Goal: Task Accomplishment & Management: Complete application form

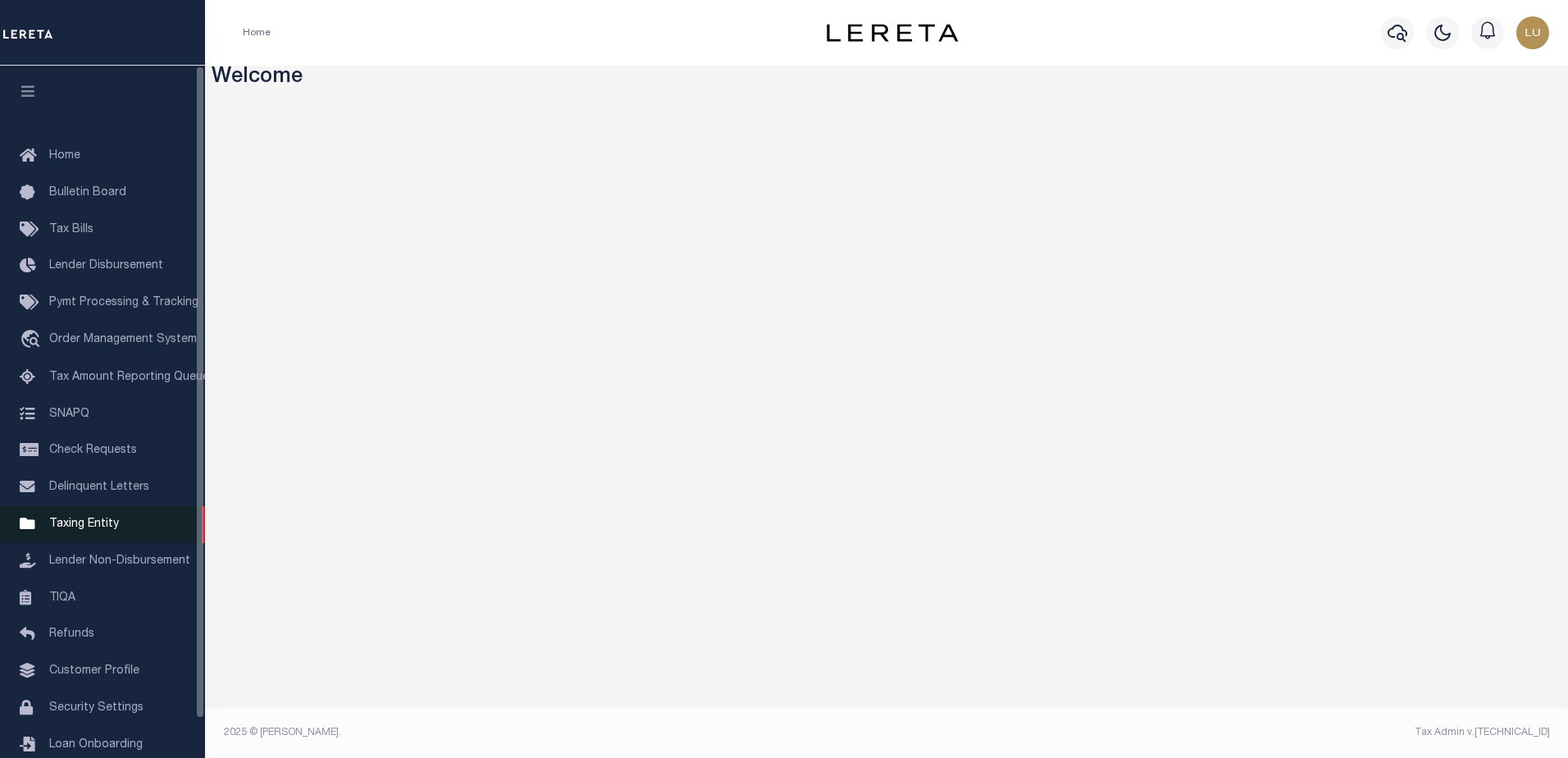
click at [72, 528] on span "Taxing Entity" at bounding box center [84, 525] width 70 height 12
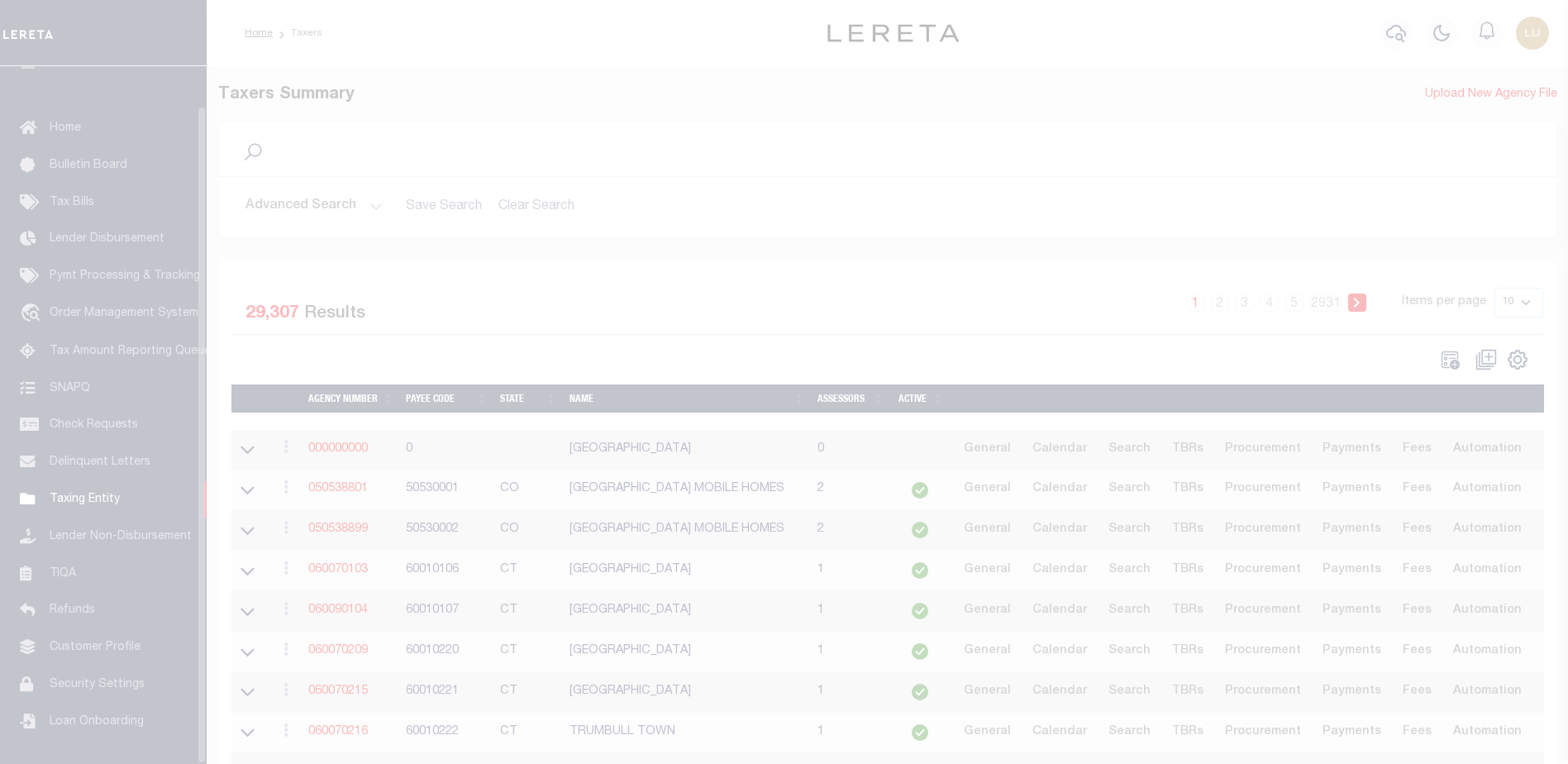
scroll to position [41, 0]
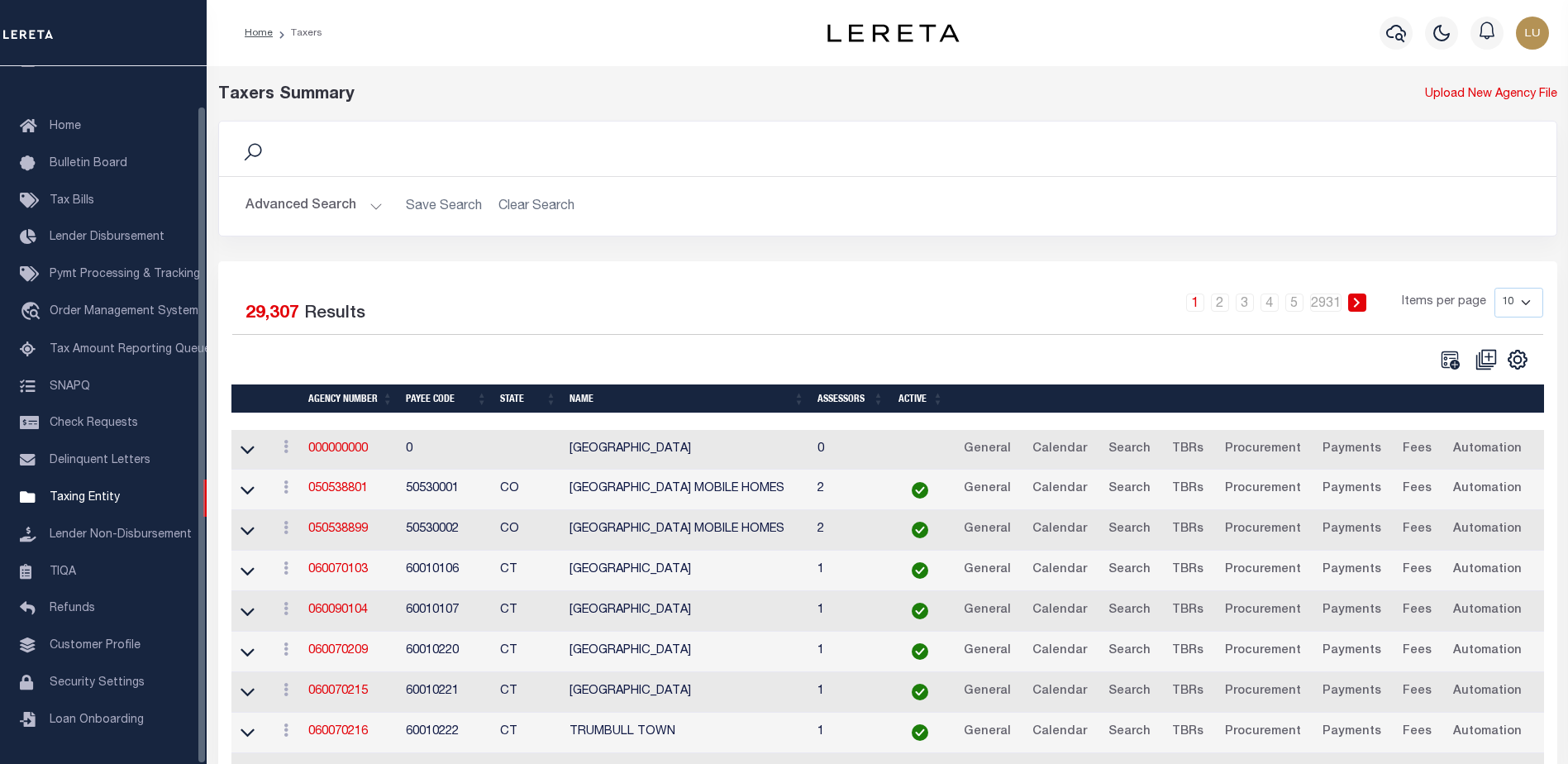
click at [328, 484] on td "050538801" at bounding box center [351, 490] width 98 height 41
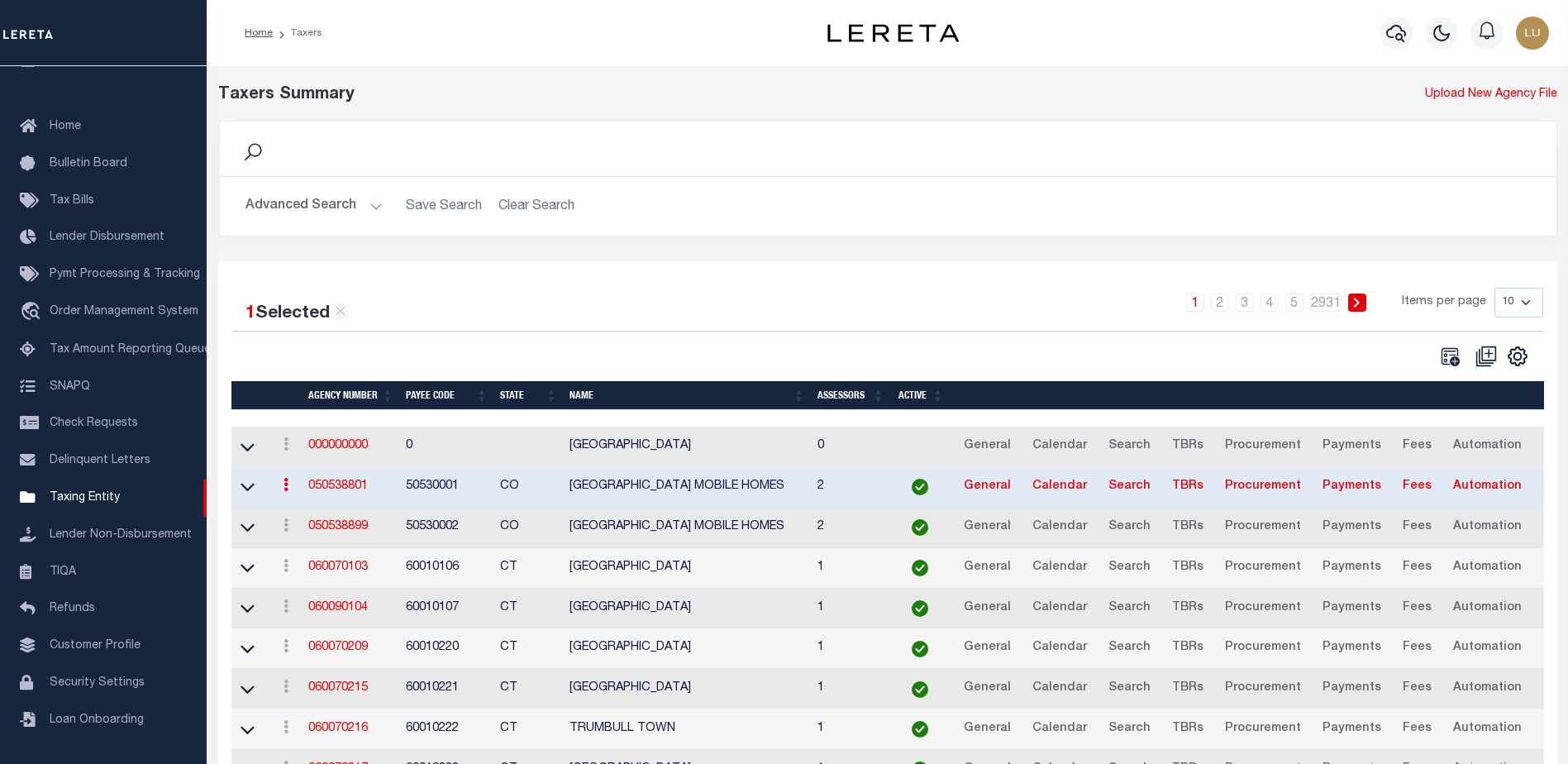
click at [326, 484] on link "050538801" at bounding box center [338, 486] width 60 height 12
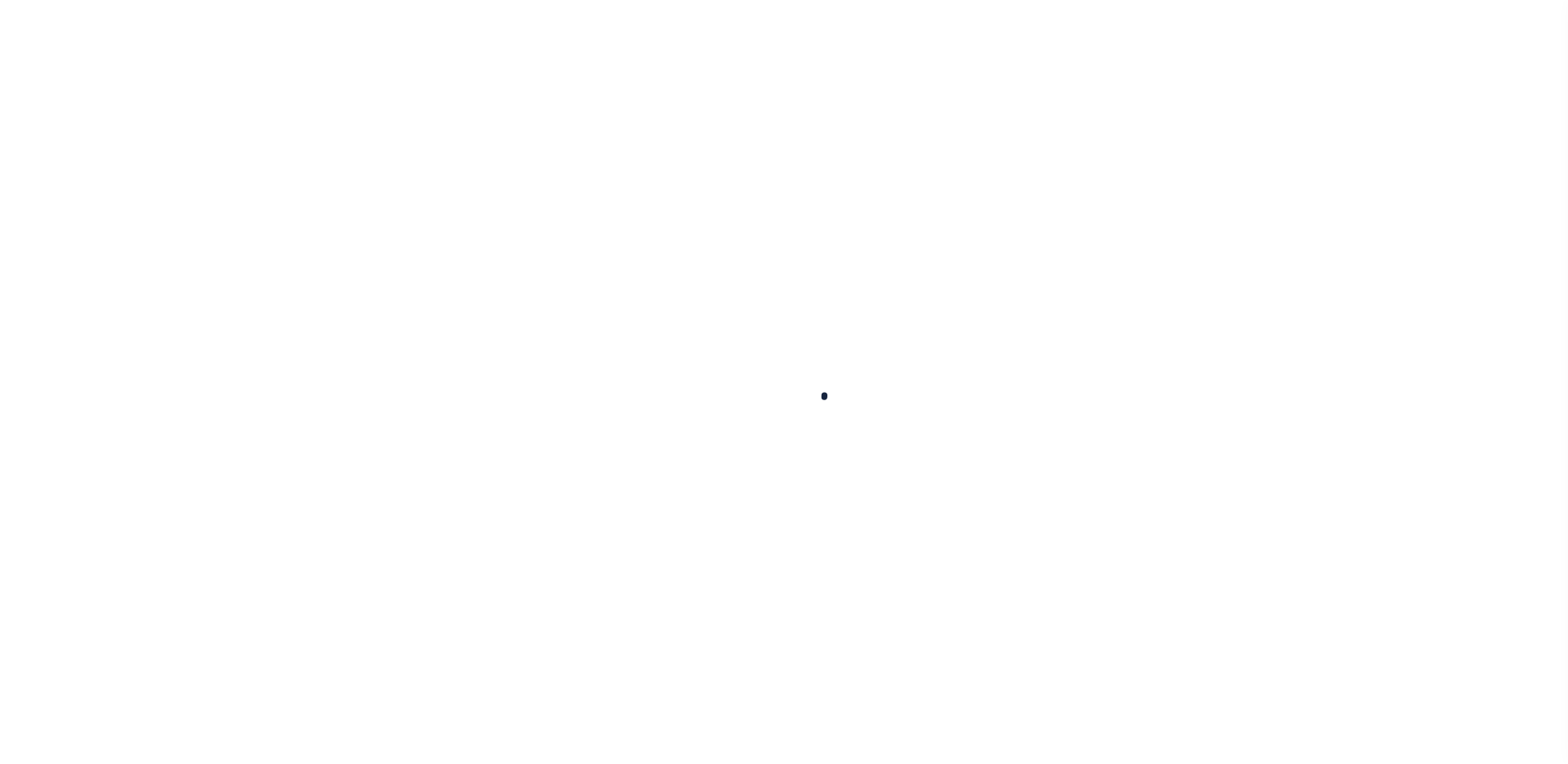
select select
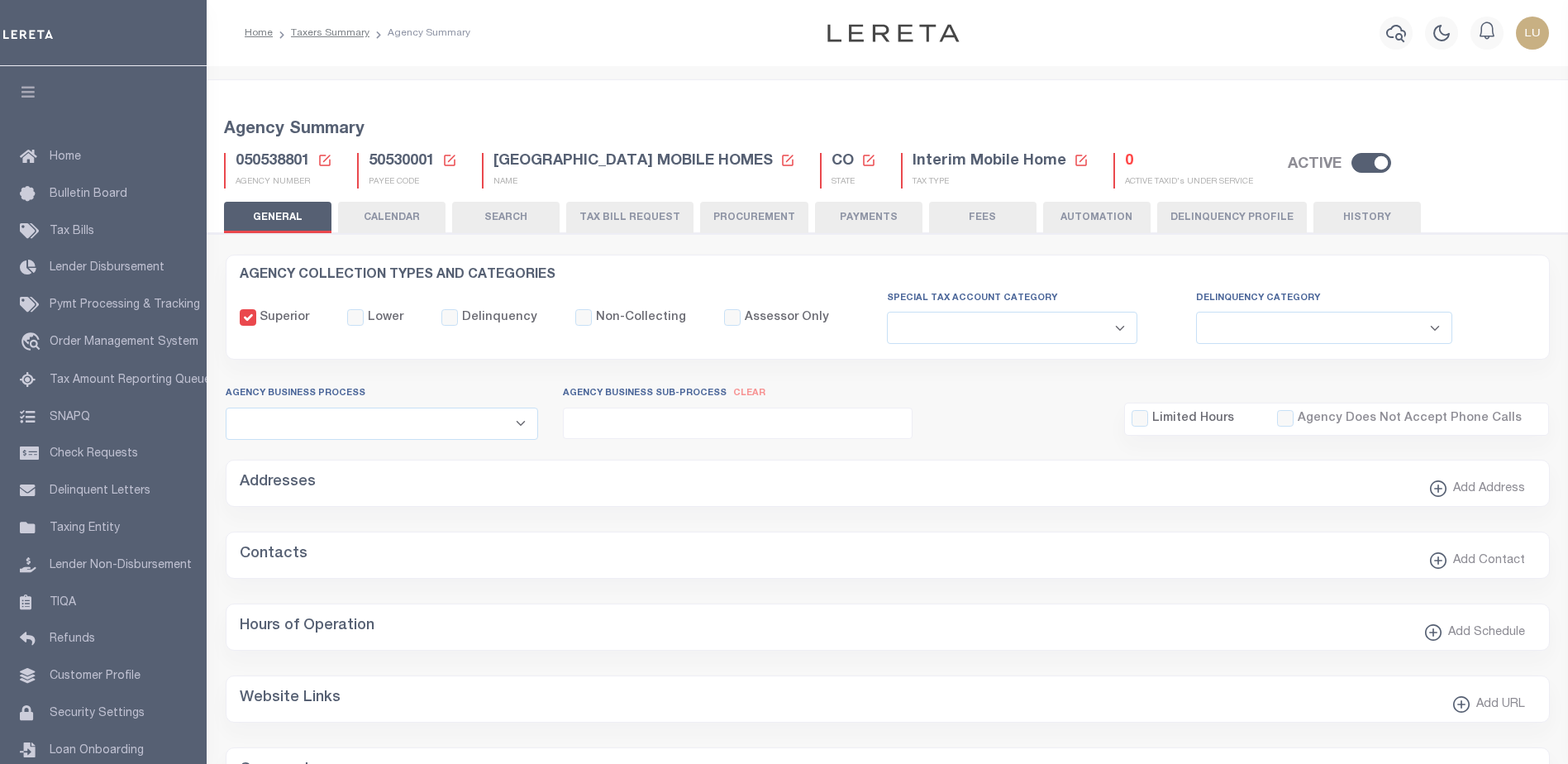
checkbox input "false"
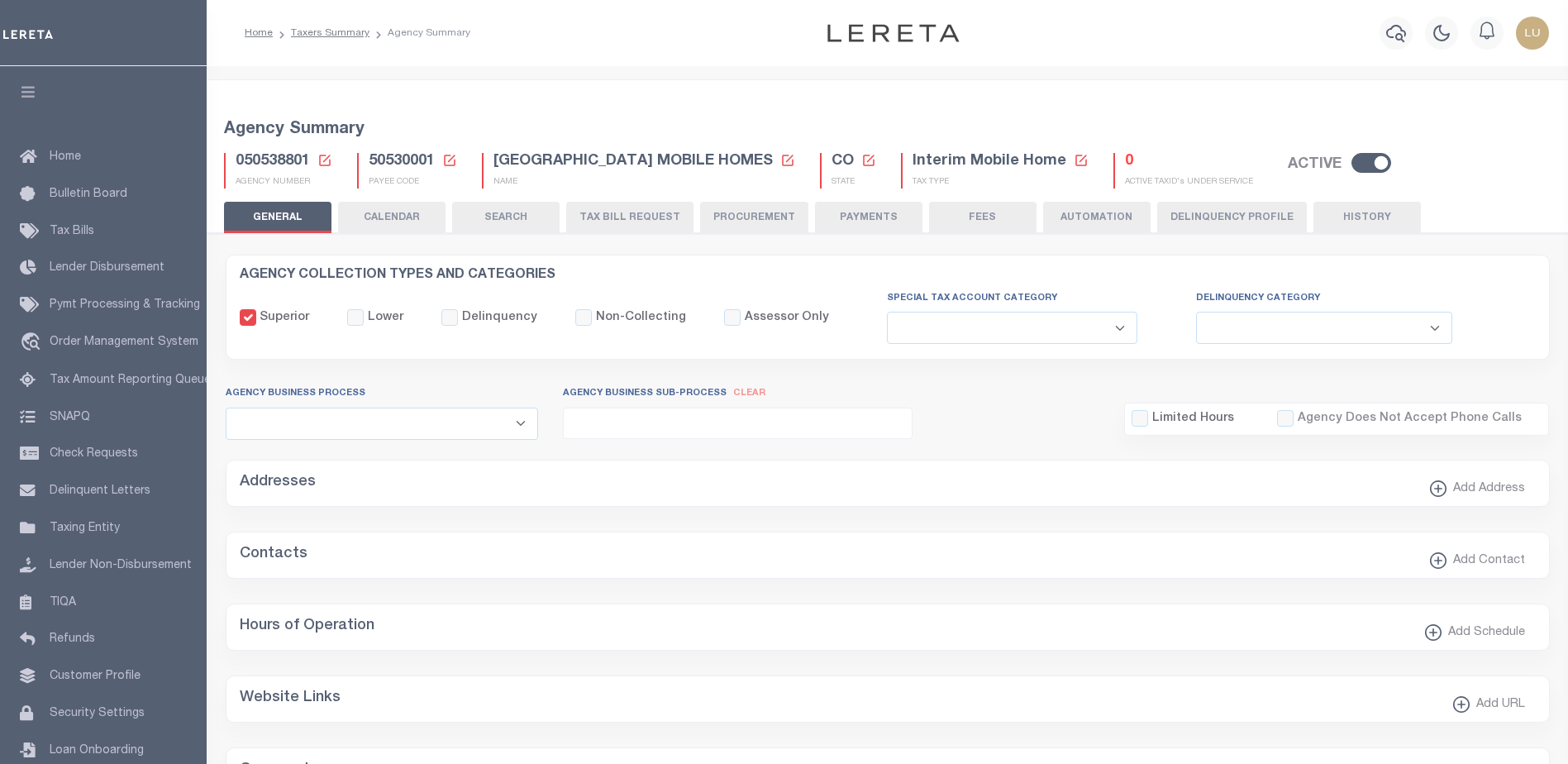
type input "810500000"
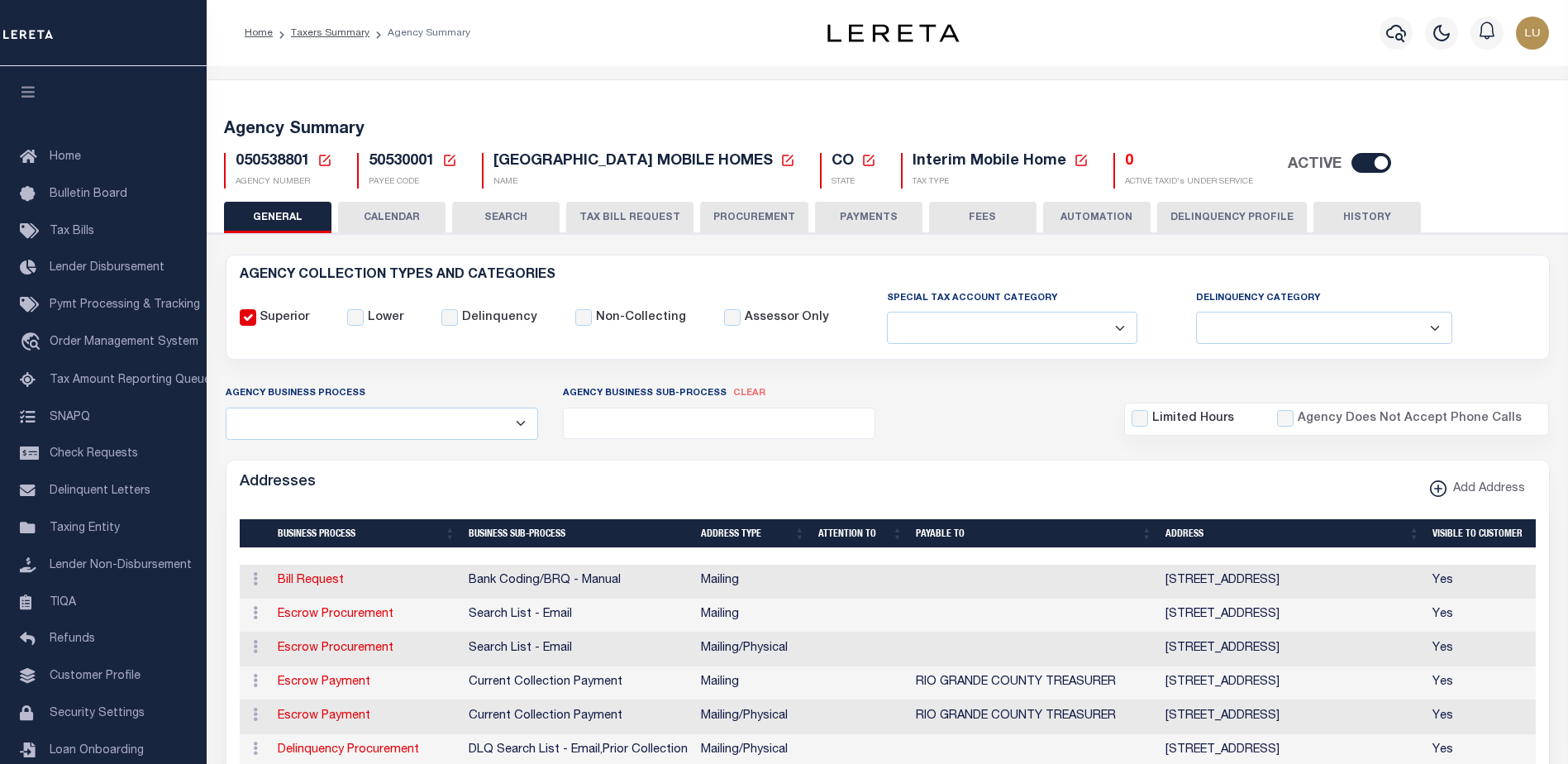
click at [657, 212] on button "TAX BILL REQUEST" at bounding box center [630, 217] width 128 height 31
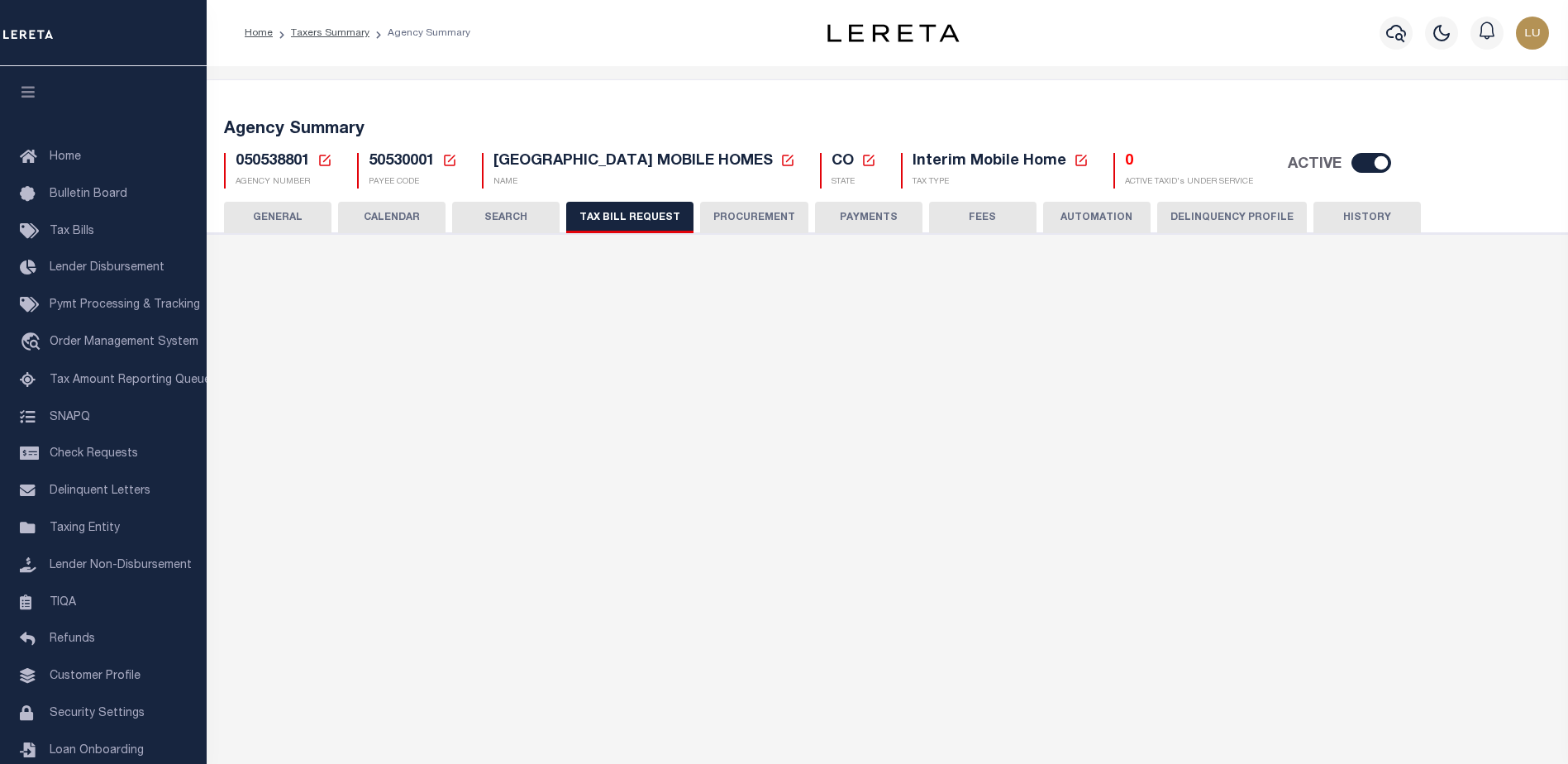
select select "27"
checkbox input "false"
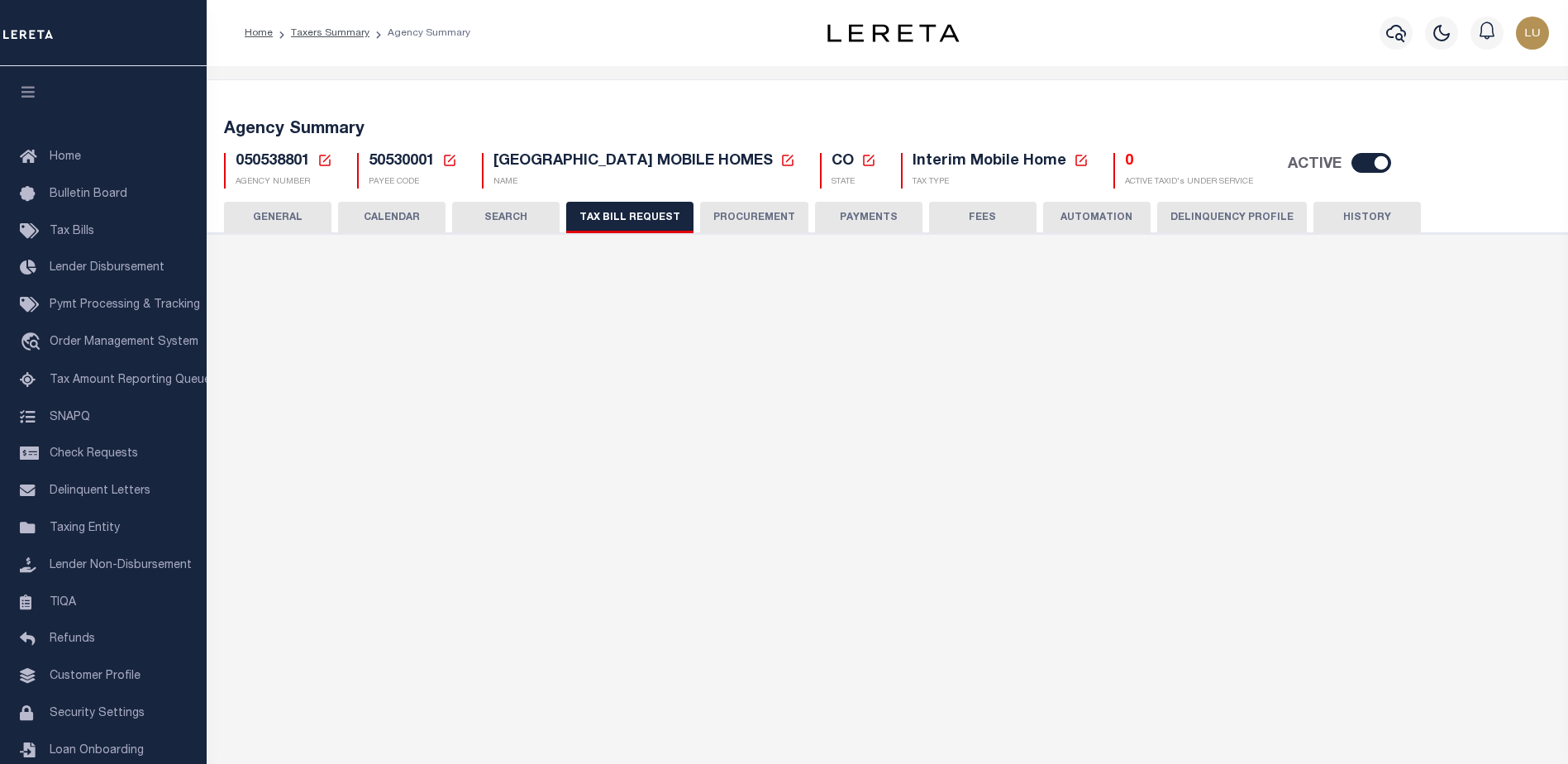
select select "22"
select select "false"
select select
select select "7803021001"
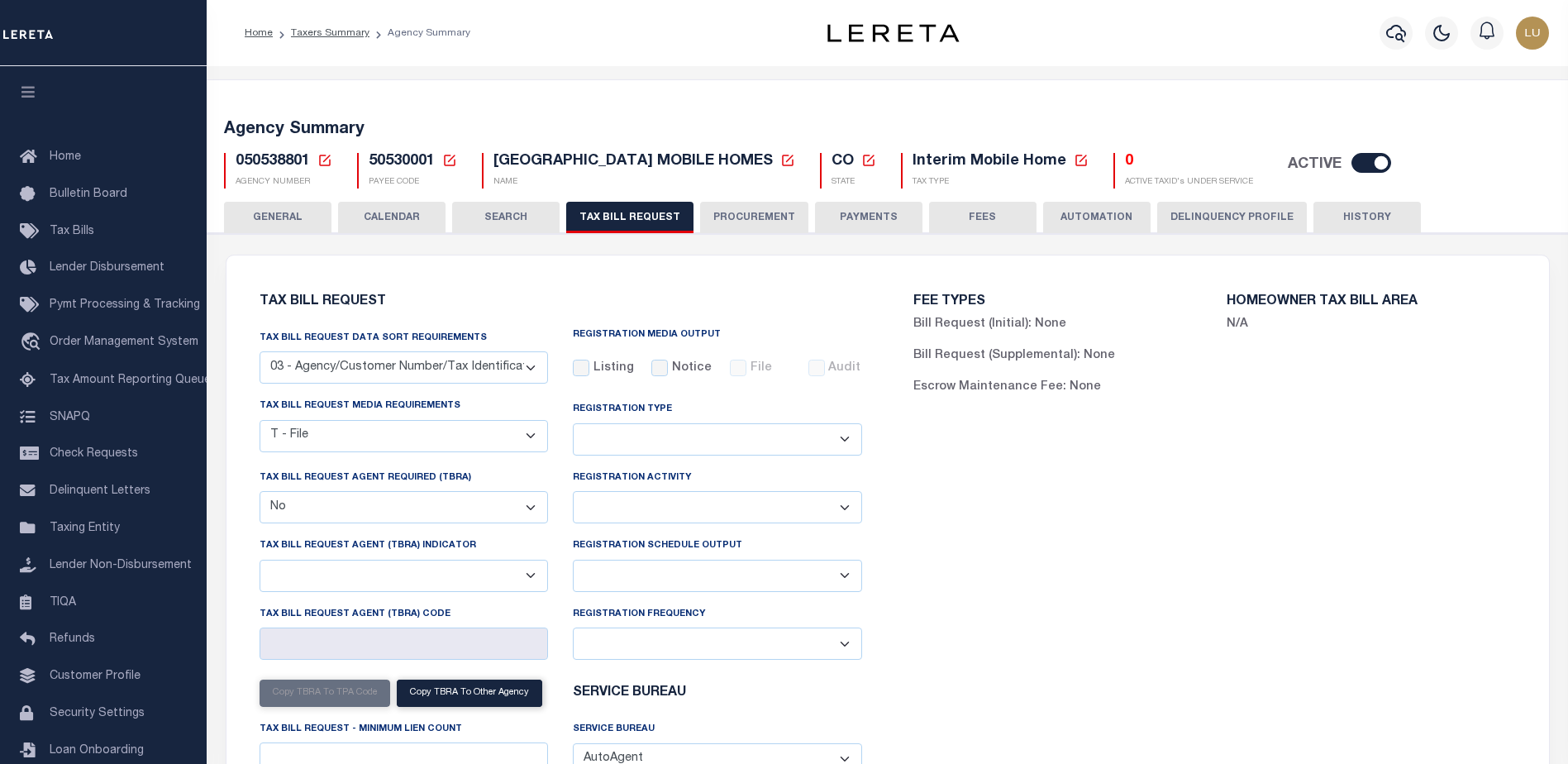
scroll to position [166, 0]
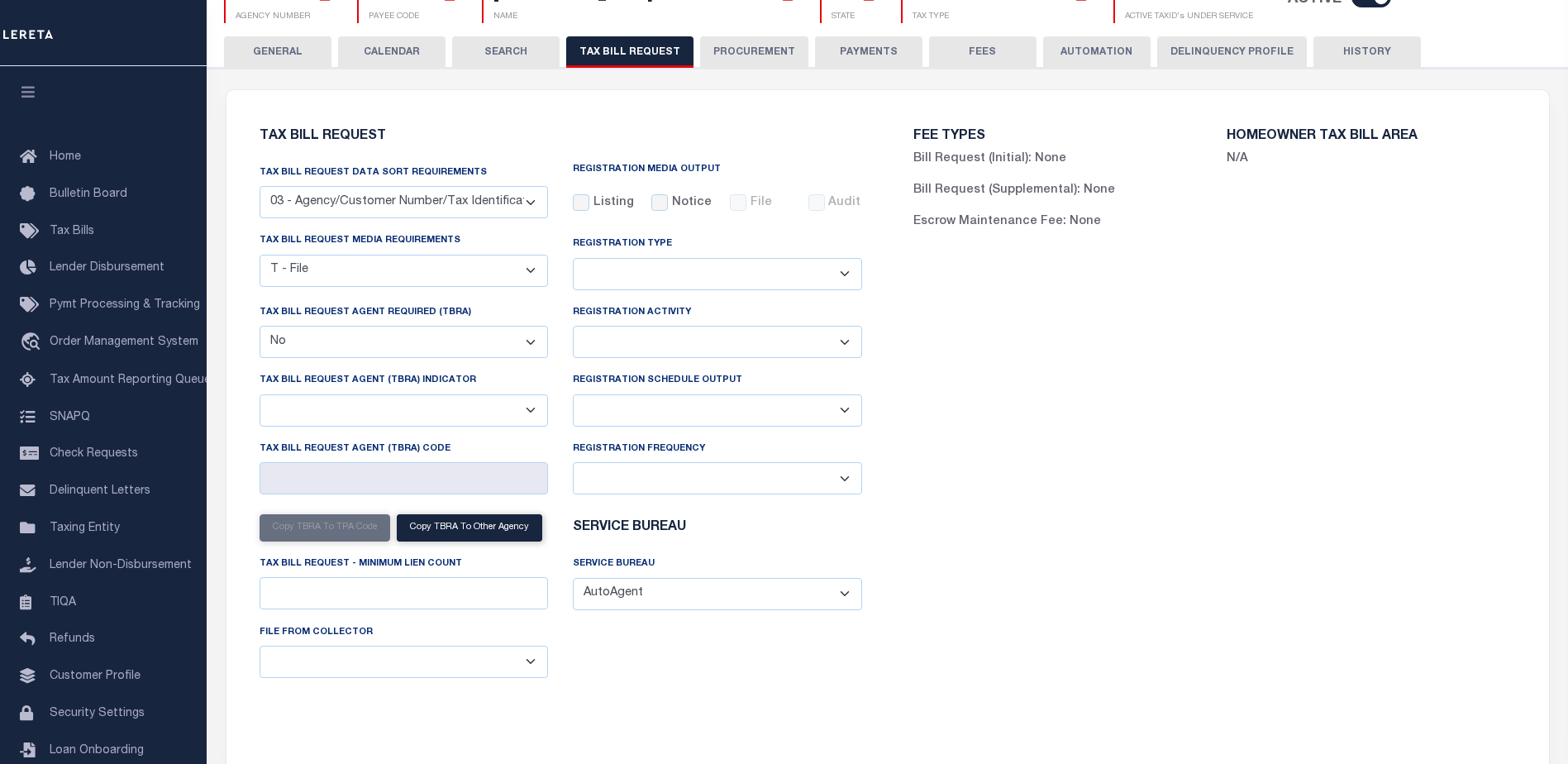
click at [1116, 430] on div "FEE TYPES Bill Request (Initial): None Bill Request (Supplemental): None Escrow…" at bounding box center [1214, 420] width 654 height 621
click at [472, 533] on button "Copy TBRA To Other Agency" at bounding box center [470, 528] width 146 height 27
checkbox input "false"
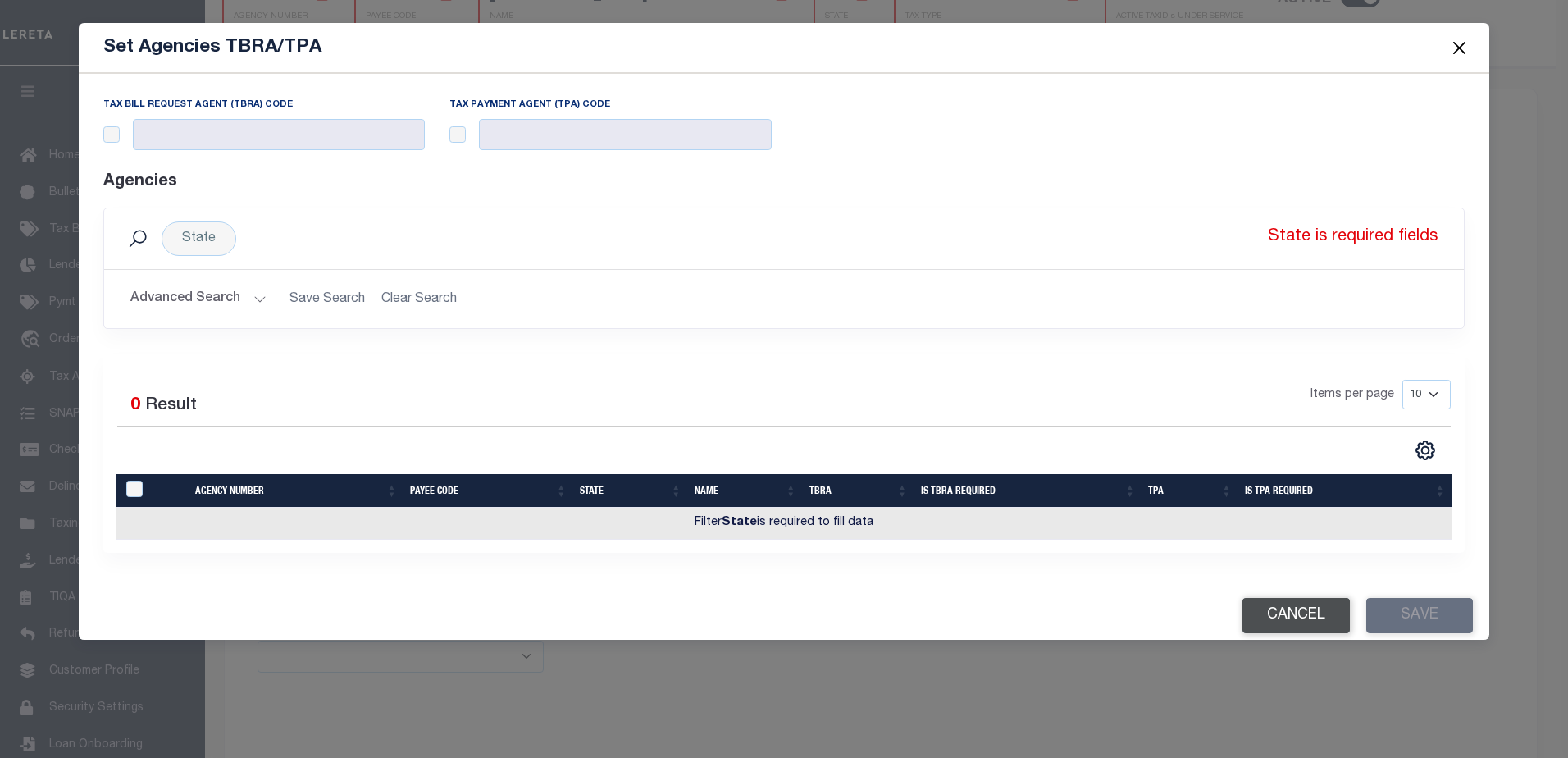
click at [1322, 615] on button "Cancel" at bounding box center [1296, 615] width 108 height 35
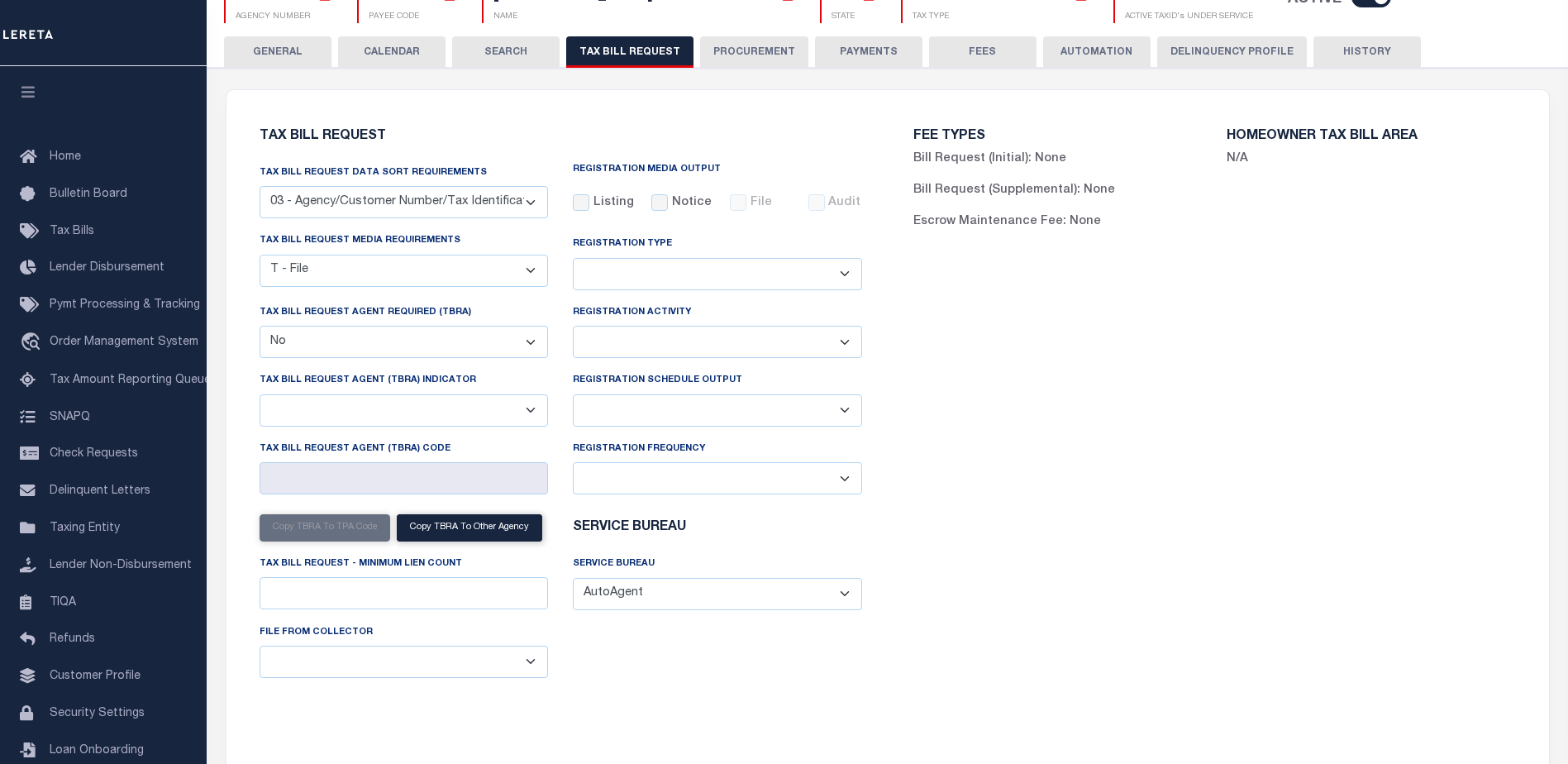
click at [769, 403] on select "Delta File Full File" at bounding box center [717, 410] width 289 height 32
select select "1"
click at [573, 397] on select "Delta File Full File" at bounding box center [717, 410] width 289 height 32
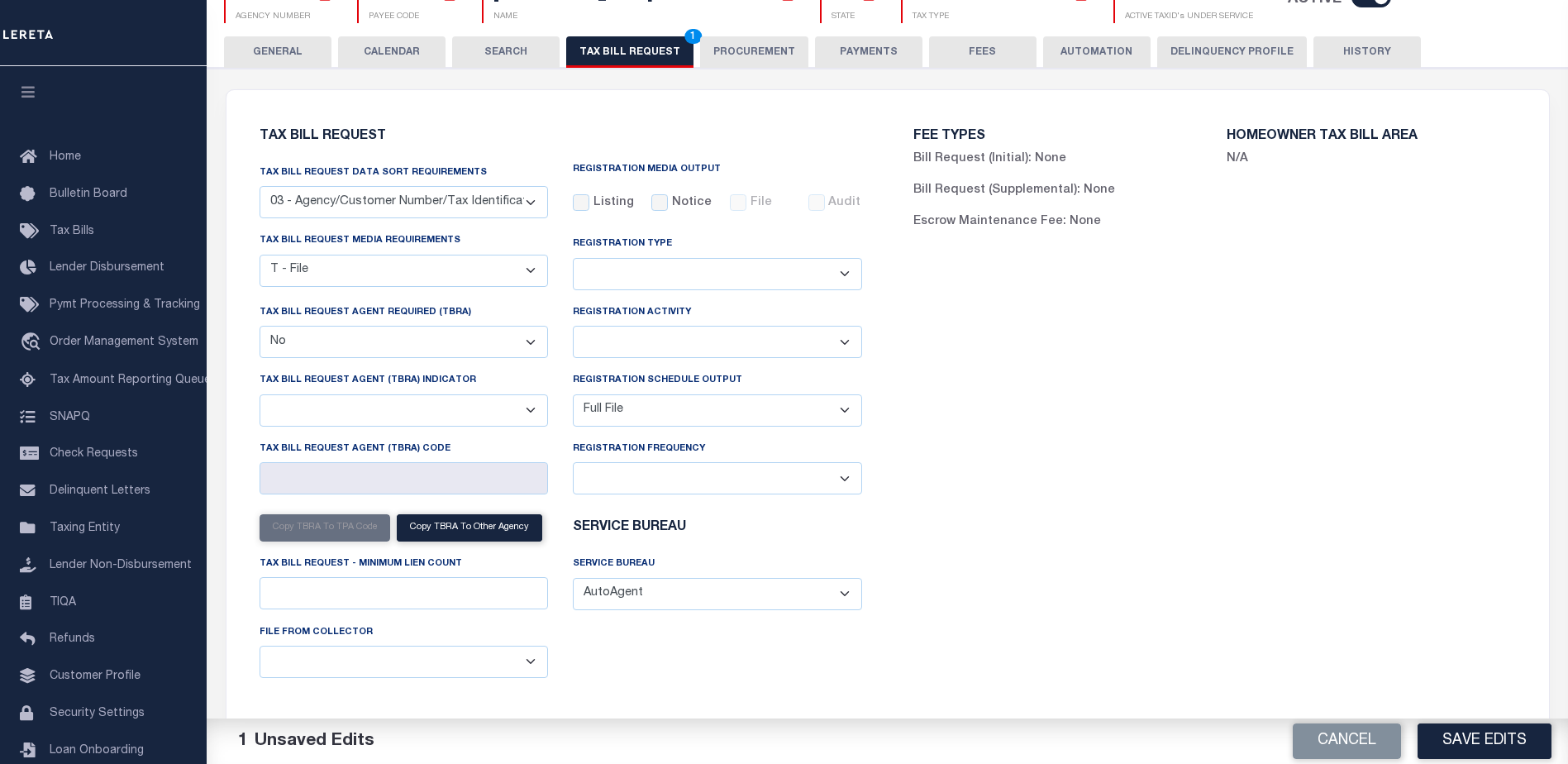
click at [1062, 468] on div "FEE TYPES Bill Request (Initial): None Bill Request (Supplemental): None Escrow…" at bounding box center [1214, 420] width 654 height 621
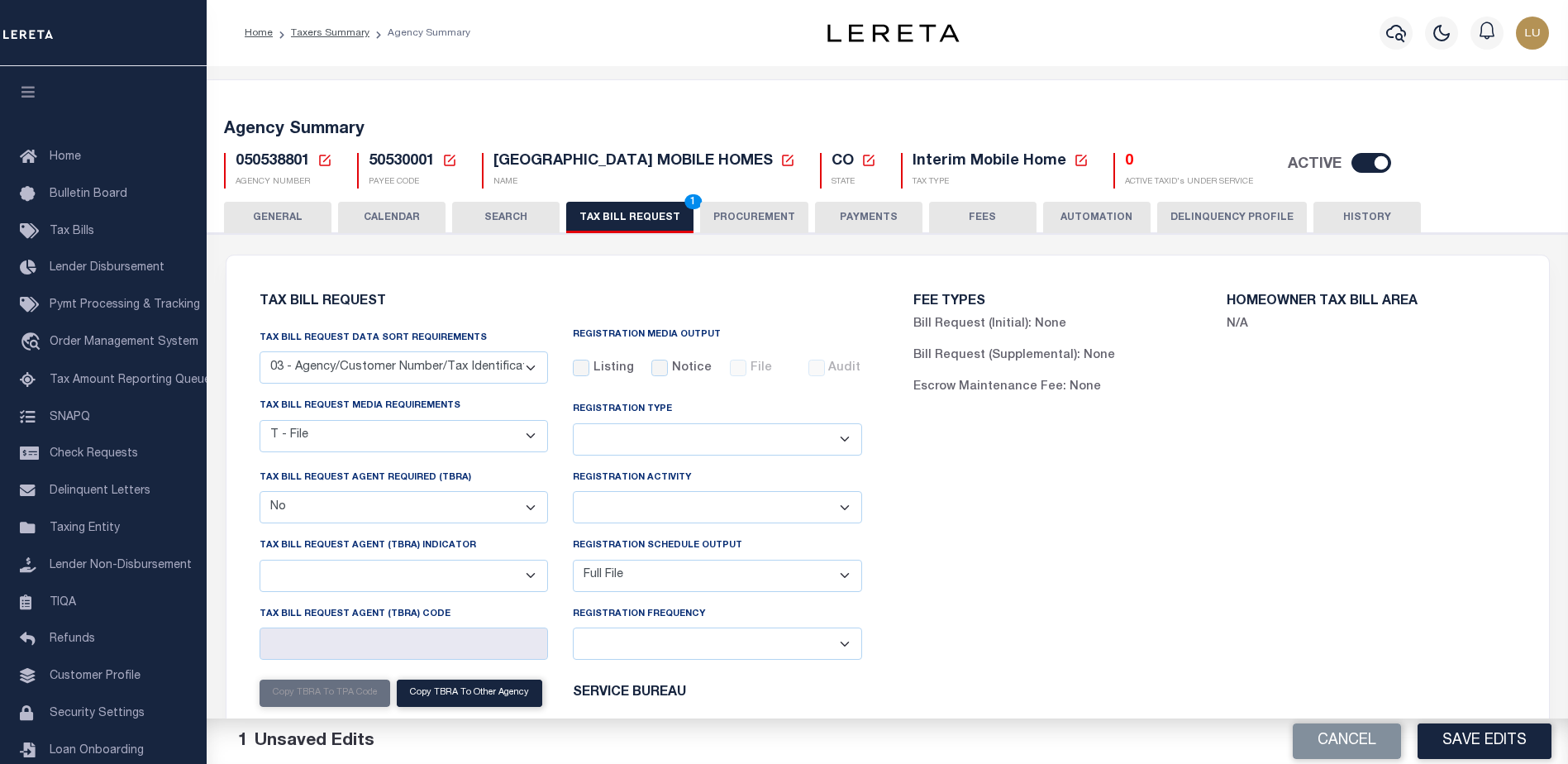
scroll to position [331, 0]
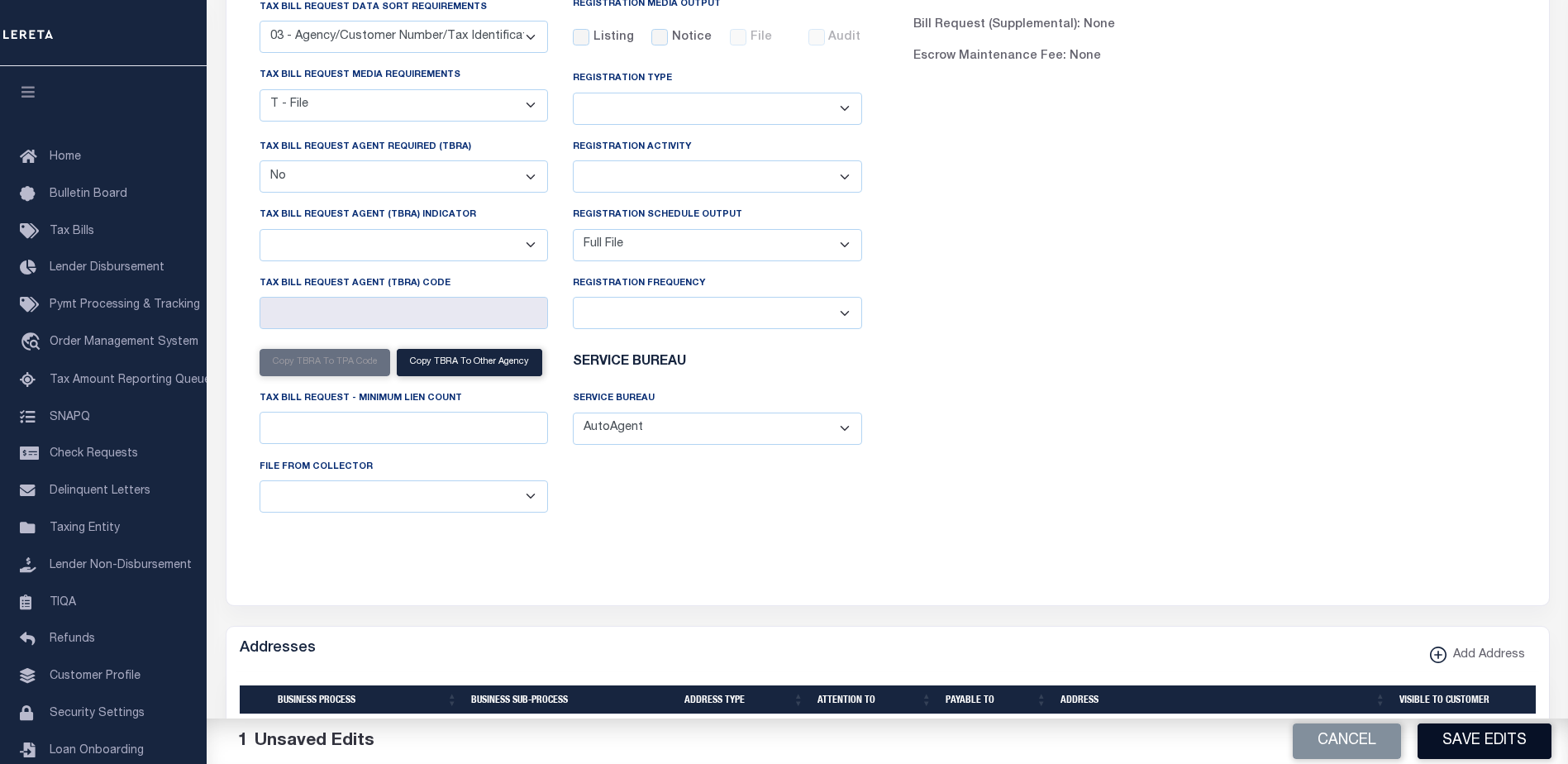
click at [1487, 738] on button "Save Edits" at bounding box center [1485, 741] width 134 height 36
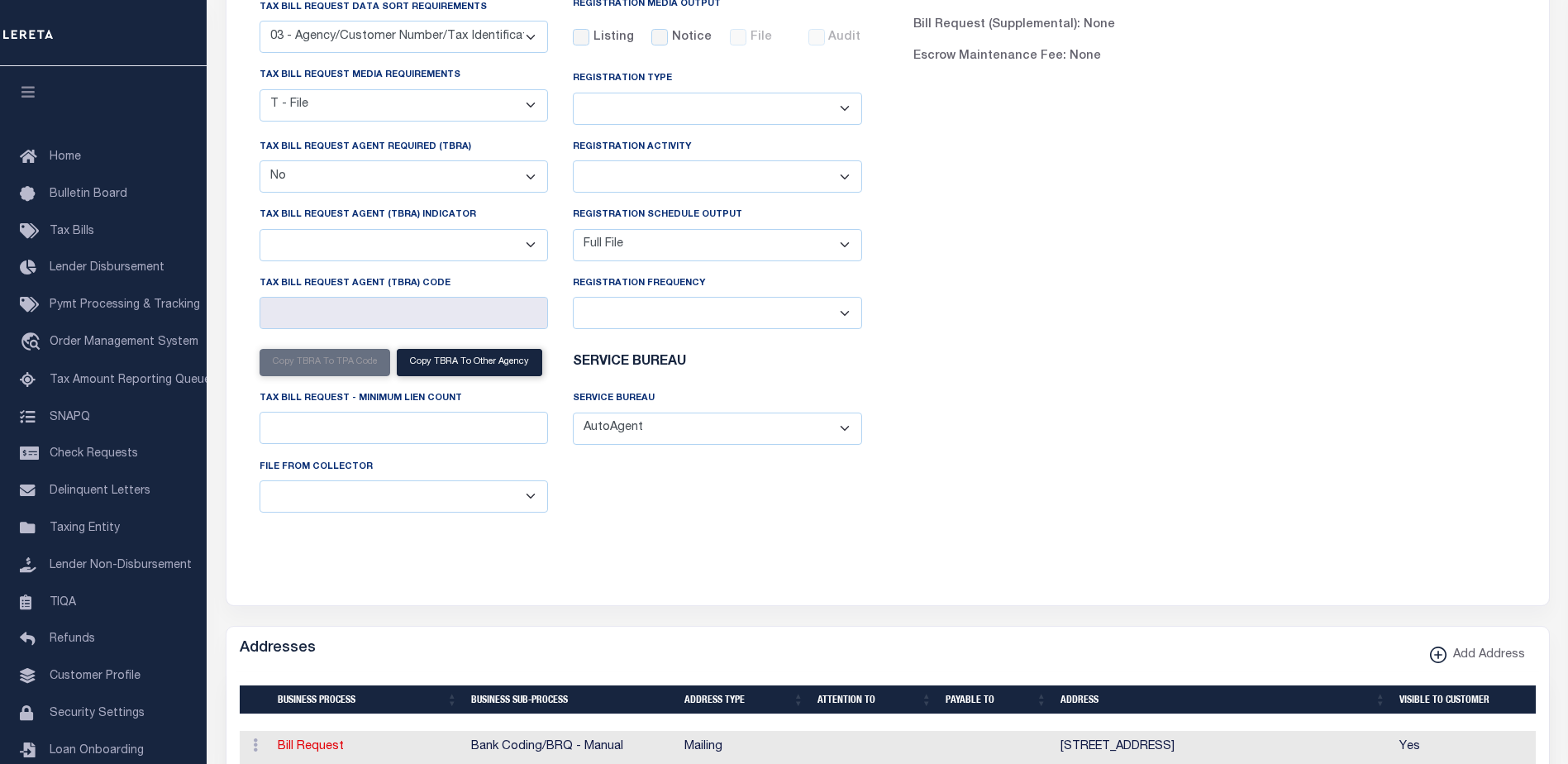
click at [696, 244] on select "Delta File Full File" at bounding box center [717, 244] width 289 height 32
select select
click at [573, 231] on select "Delta File Full File" at bounding box center [717, 244] width 289 height 32
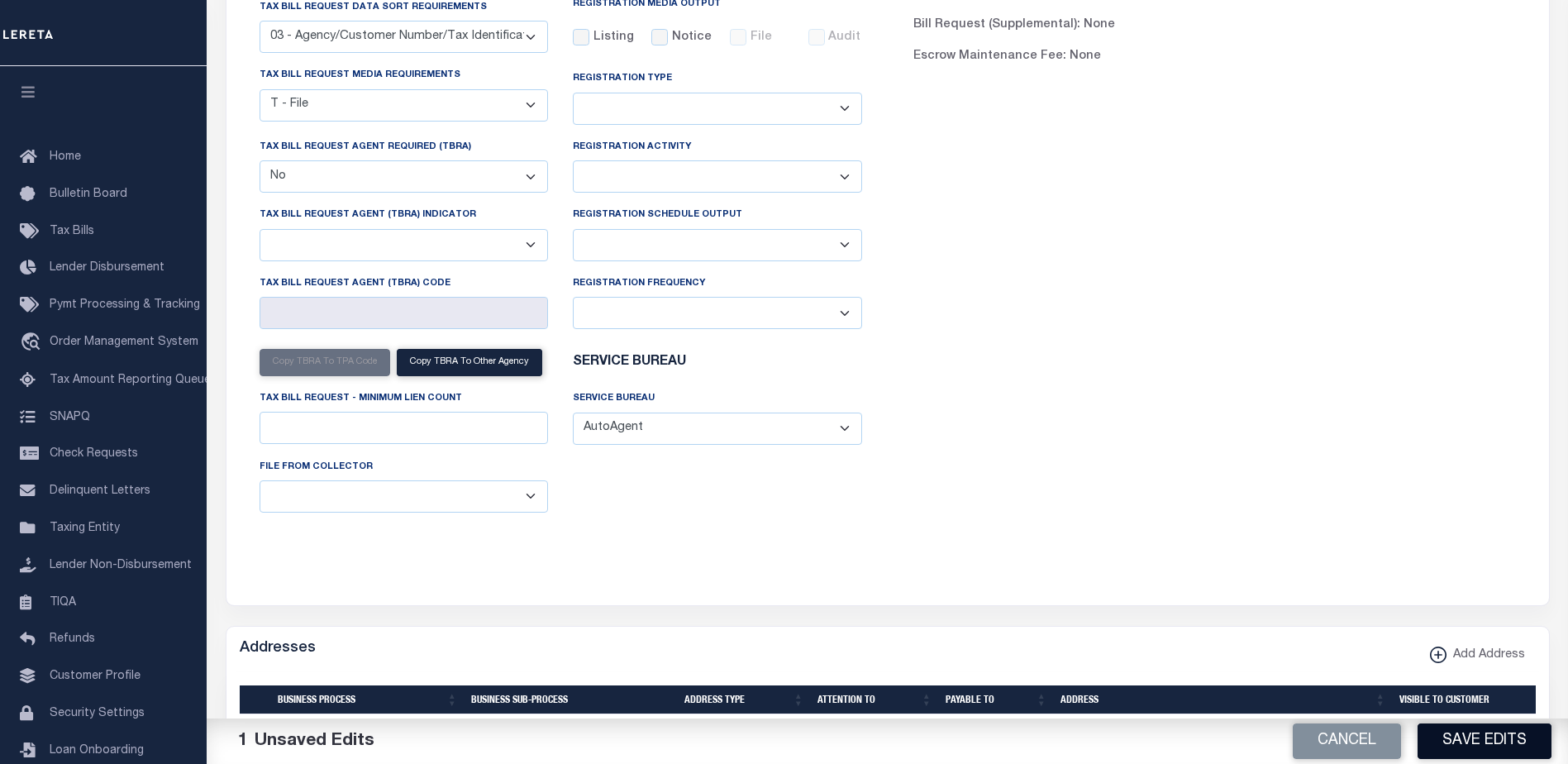
click at [1466, 739] on button "Save Edits" at bounding box center [1485, 741] width 134 height 36
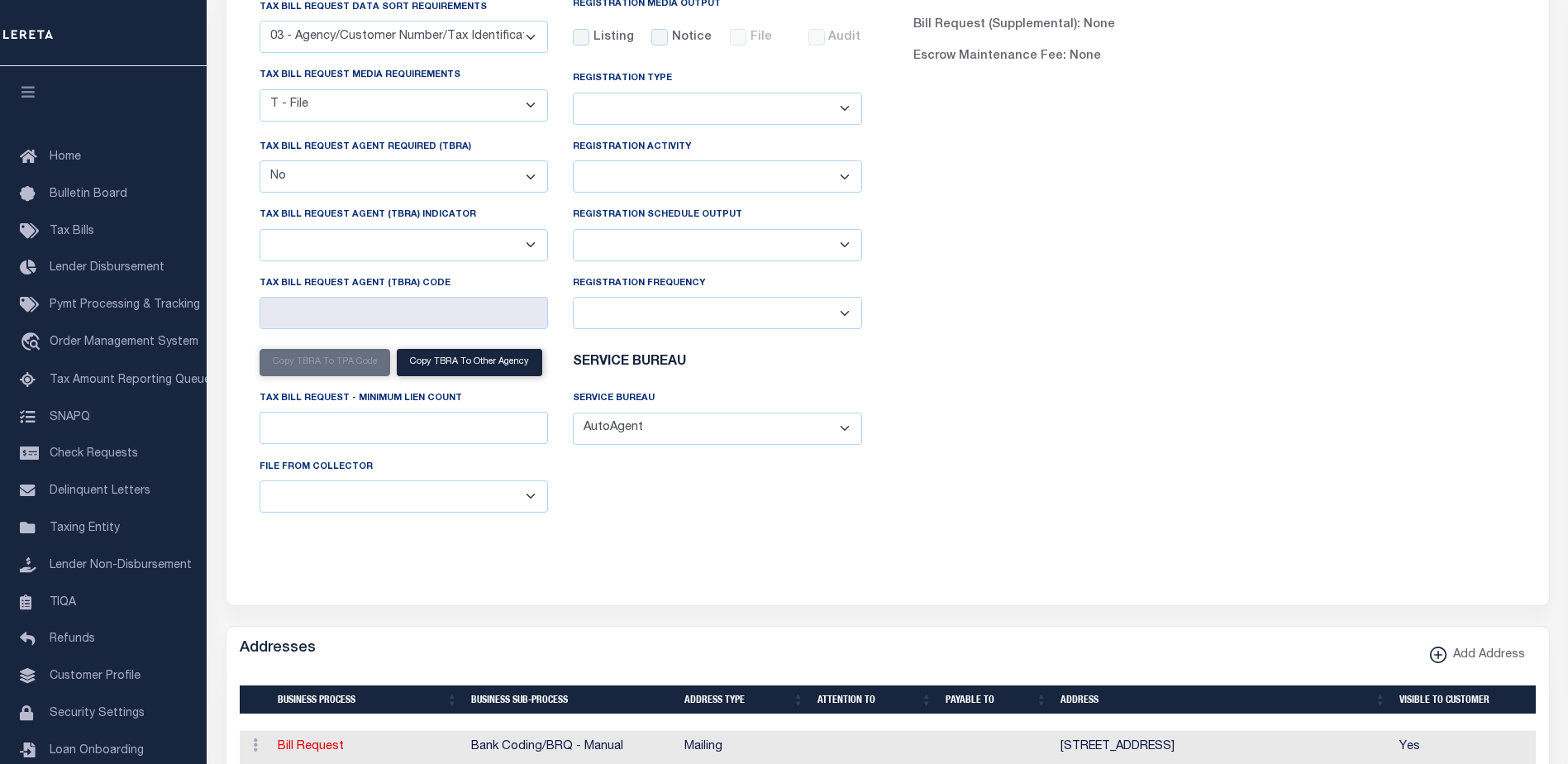
scroll to position [0, 0]
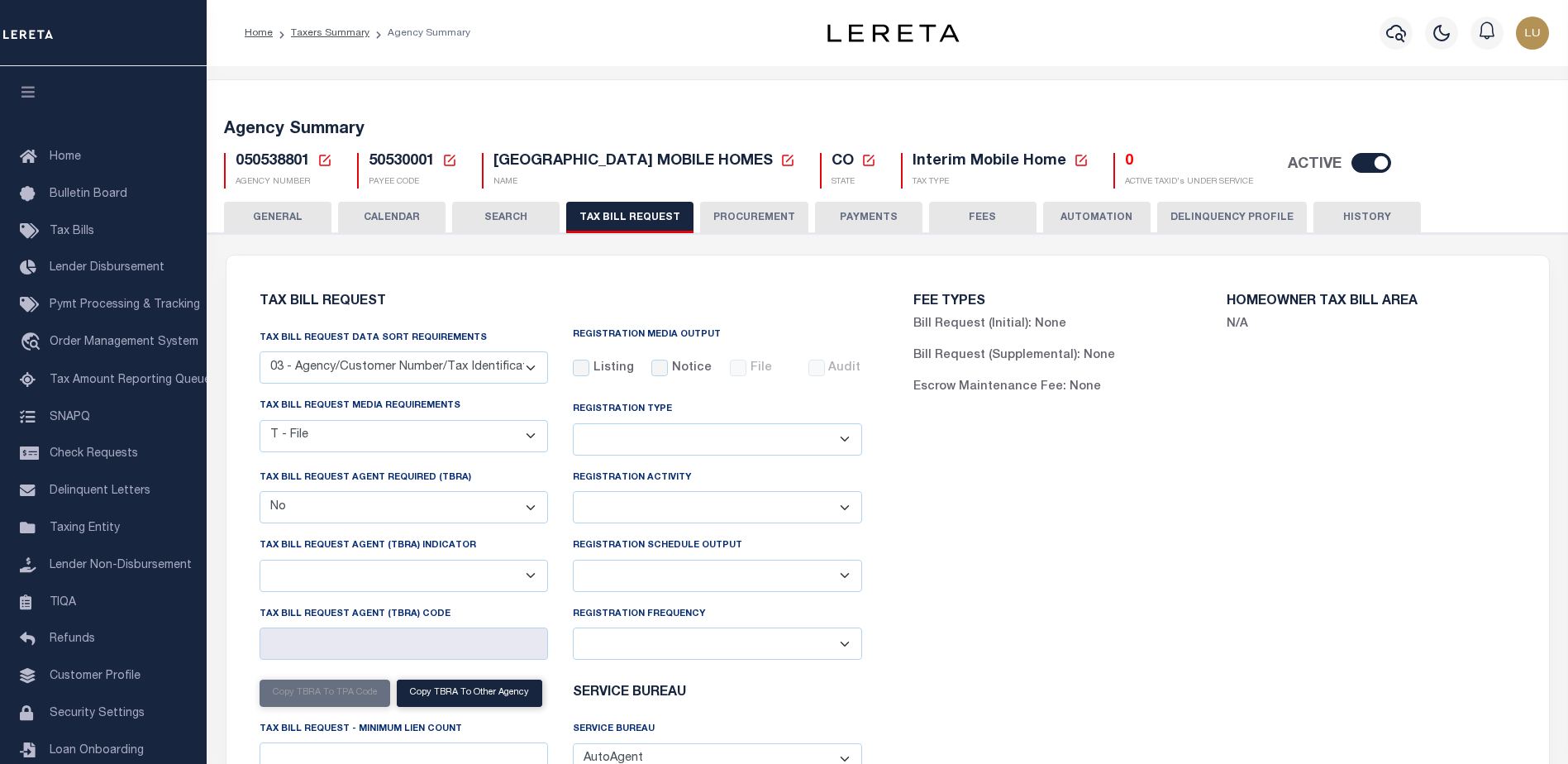
click at [262, 157] on span "050538801" at bounding box center [273, 162] width 75 height 15
copy span "050538801"
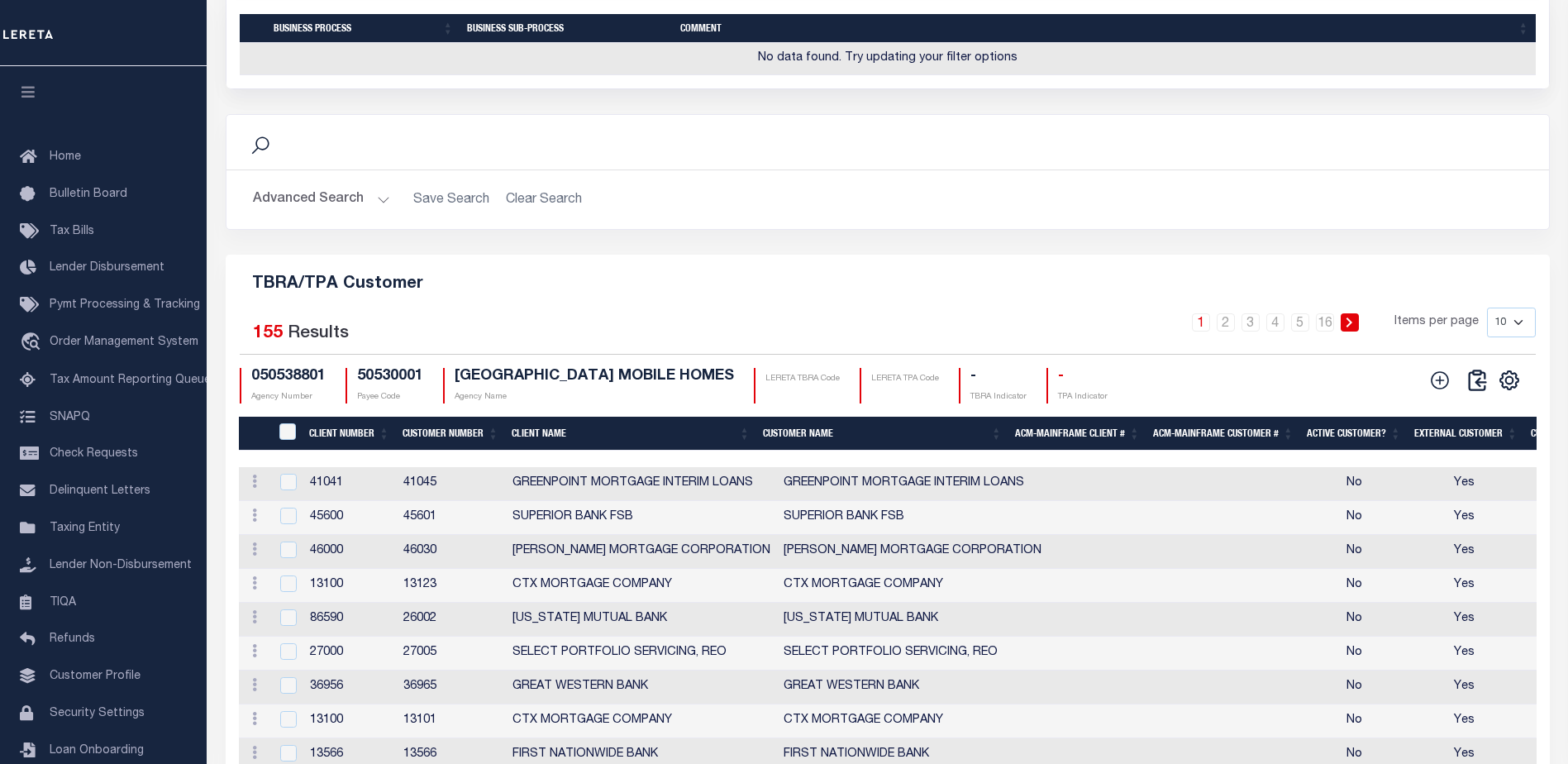
scroll to position [98, 0]
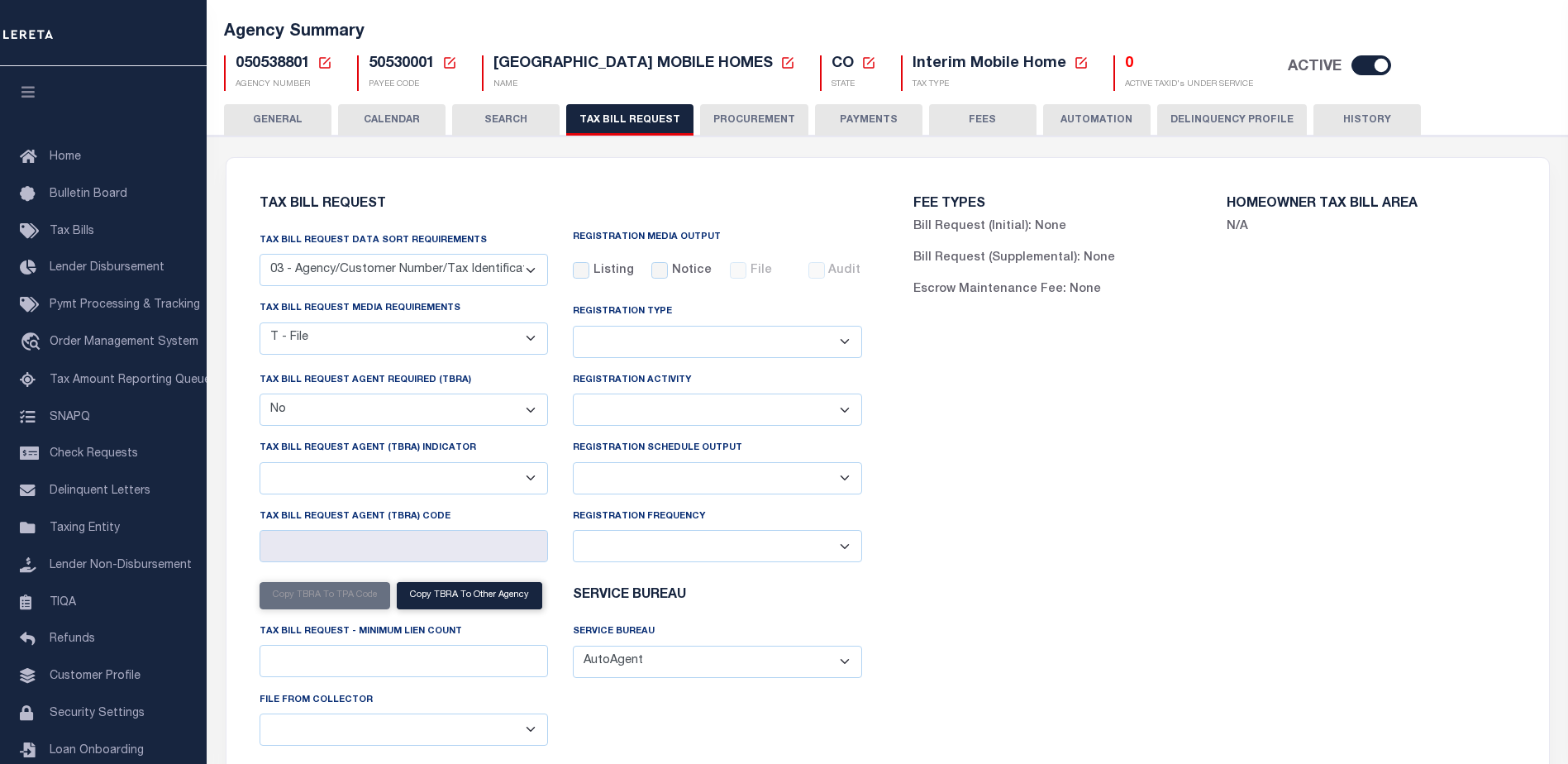
click at [513, 409] on select "Yes No" at bounding box center [404, 409] width 289 height 32
